Goal: Find specific page/section: Find specific page/section

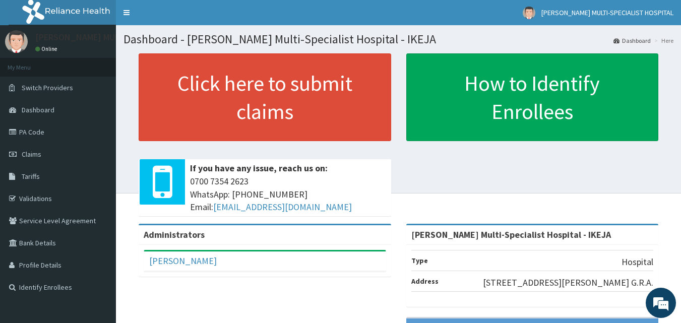
click at [52, 135] on link "PA Code" at bounding box center [58, 132] width 116 height 22
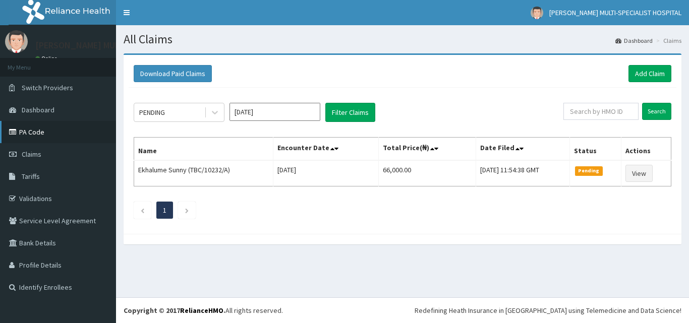
click at [22, 132] on link "PA Code" at bounding box center [58, 132] width 116 height 22
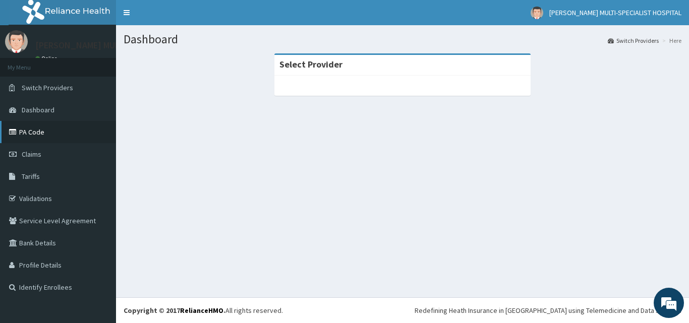
click at [36, 128] on link "PA Code" at bounding box center [58, 132] width 116 height 22
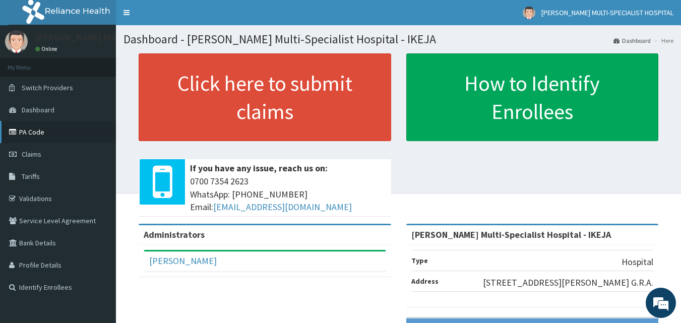
click at [39, 128] on link "PA Code" at bounding box center [58, 132] width 116 height 22
